Goal: Task Accomplishment & Management: Manage account settings

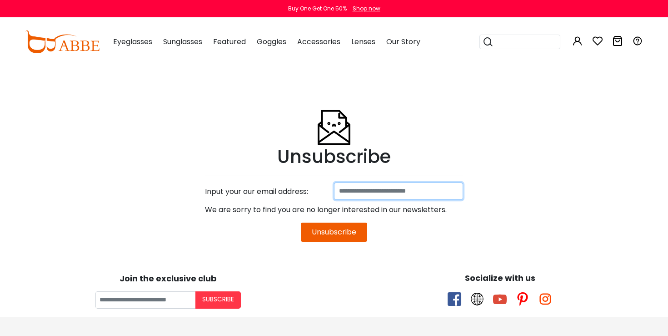
click at [402, 191] on input at bounding box center [398, 190] width 129 height 17
click at [424, 191] on input at bounding box center [398, 190] width 129 height 17
type input "**********"
click at [326, 233] on button "Unsubscribe" at bounding box center [334, 231] width 66 height 19
